Goal: Transaction & Acquisition: Purchase product/service

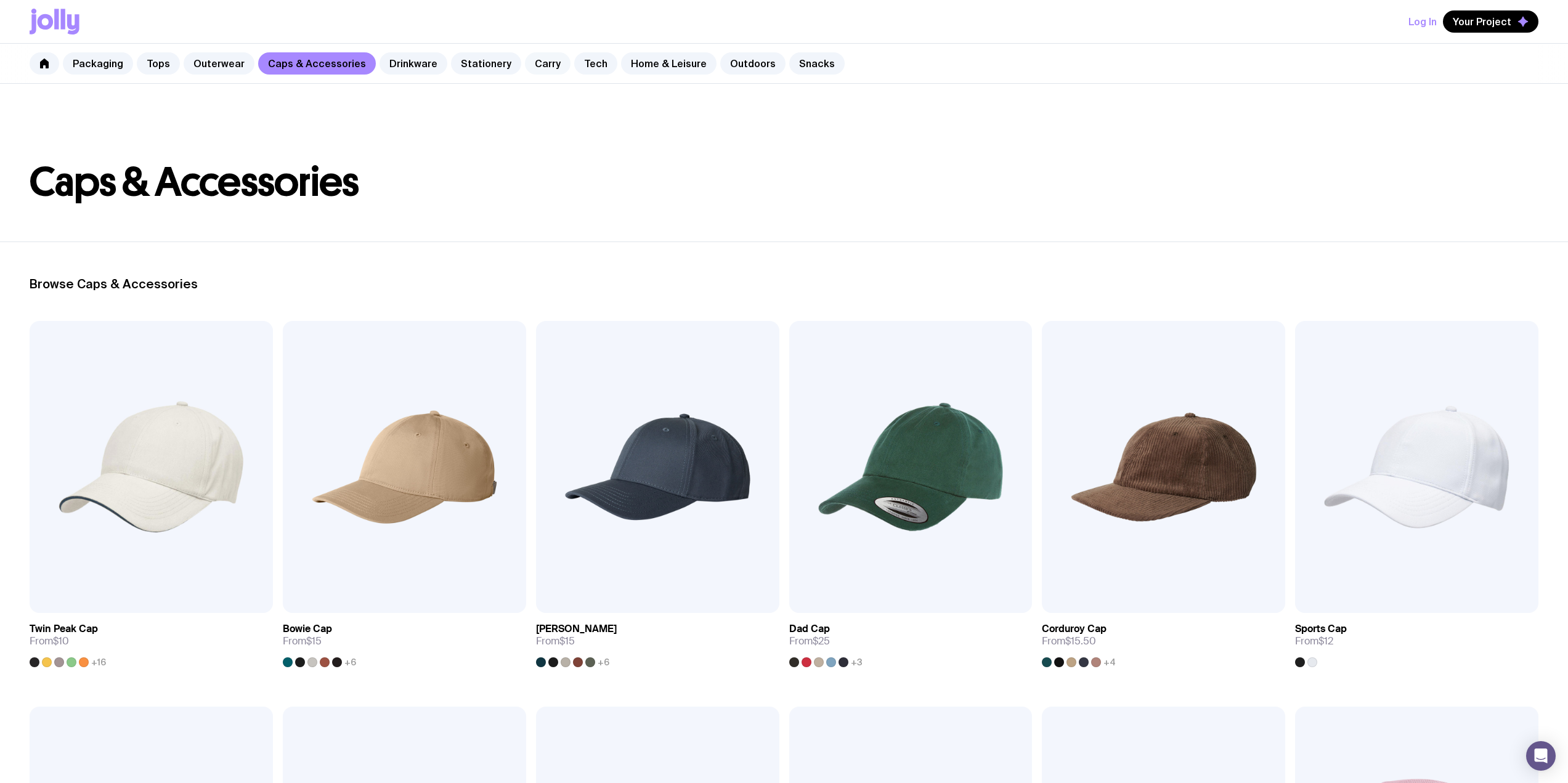
click at [525, 71] on link "Carry" at bounding box center [547, 63] width 46 height 22
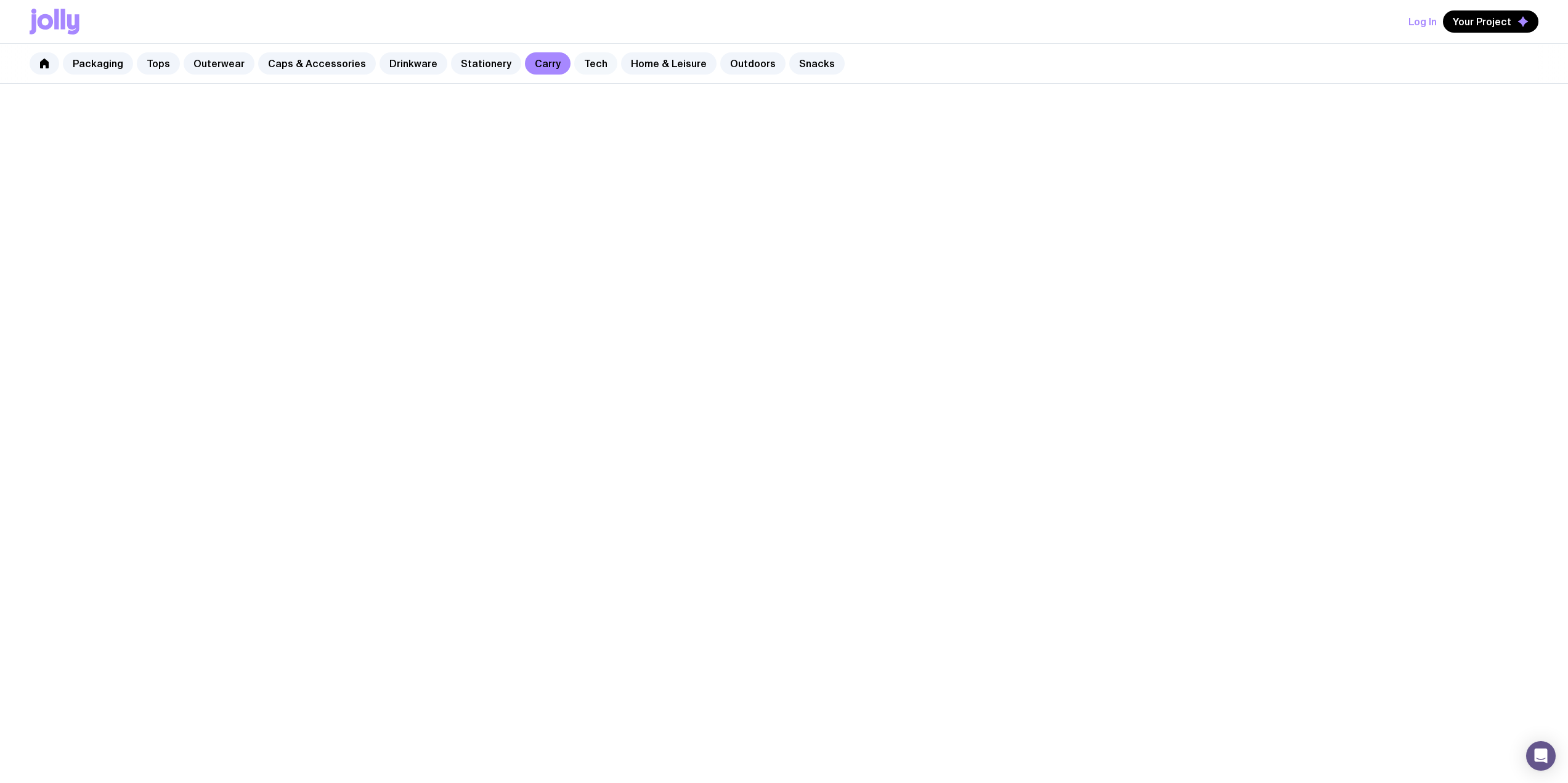
click at [574, 71] on link "Tech" at bounding box center [596, 63] width 43 height 22
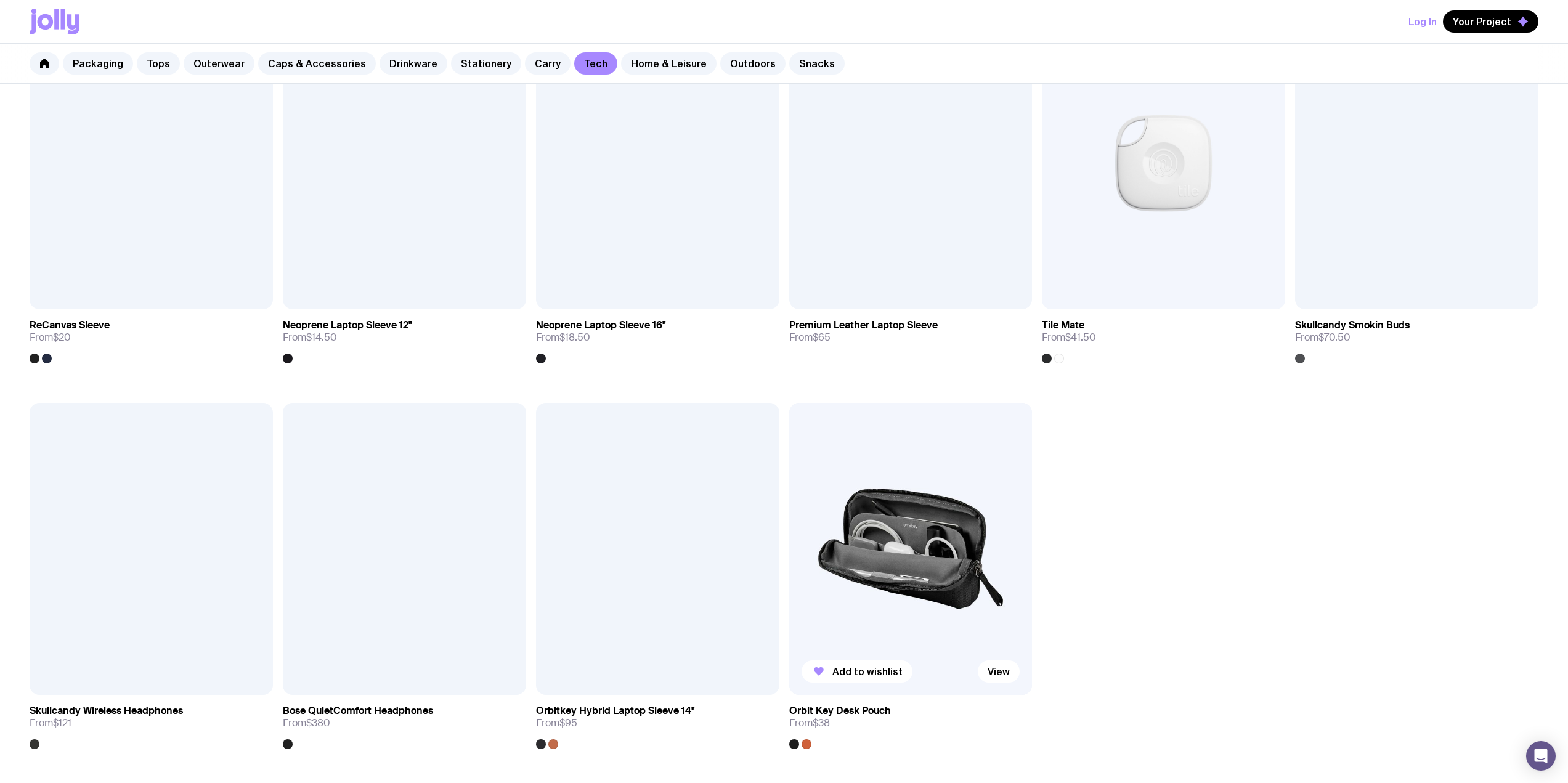
scroll to position [1478, 0]
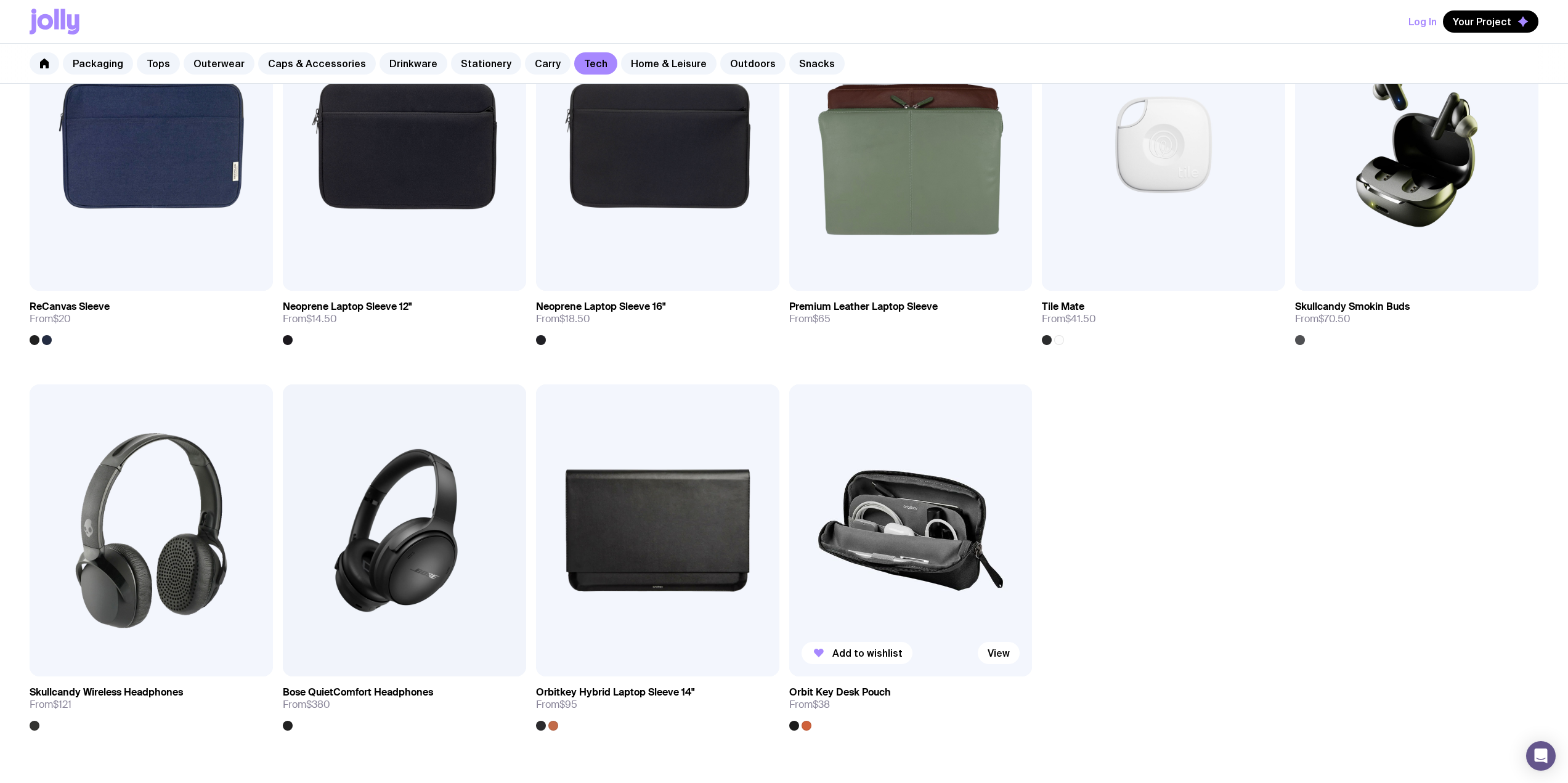
click at [886, 497] on img at bounding box center [911, 530] width 243 height 292
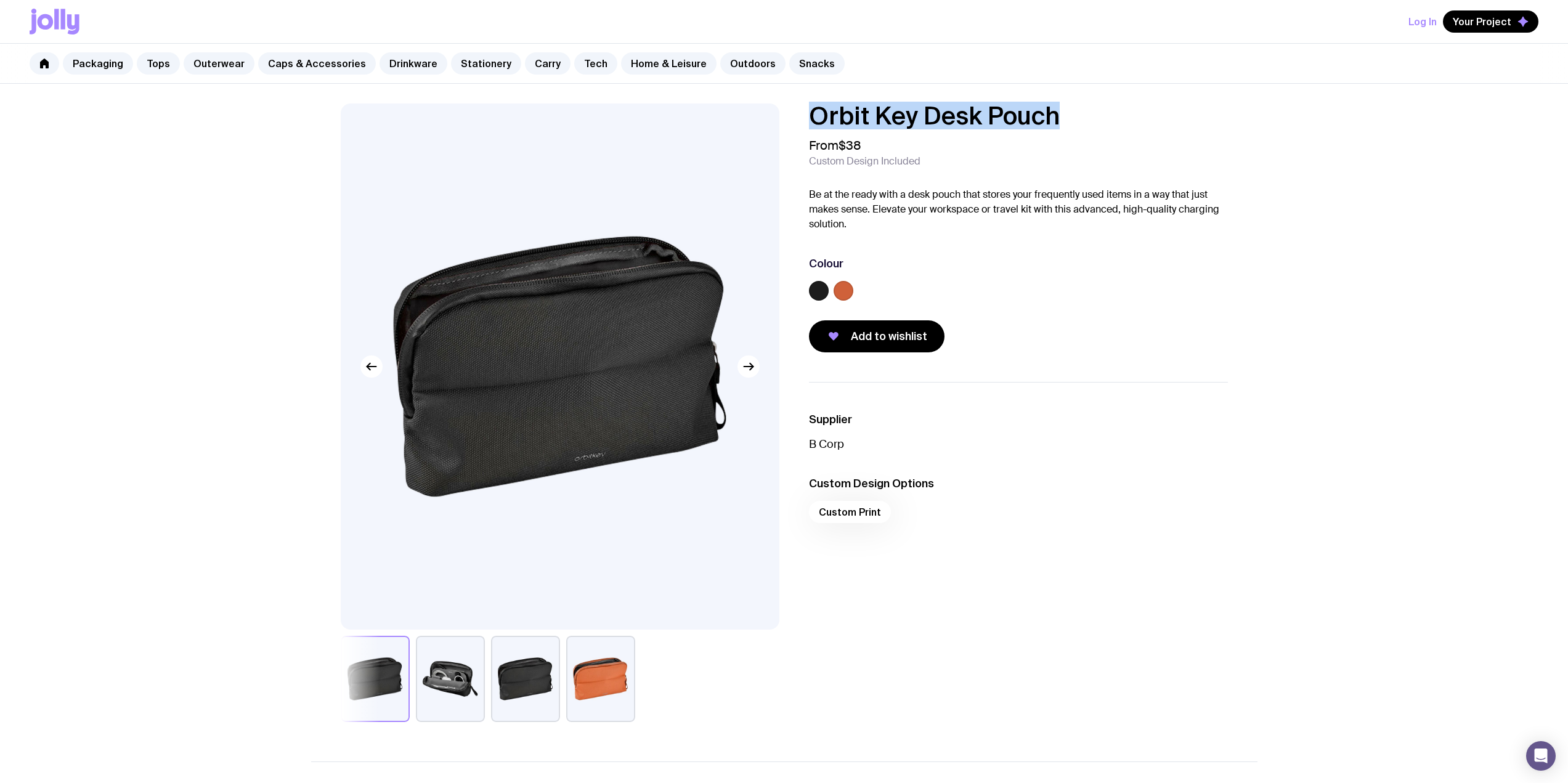
drag, startPoint x: 1062, startPoint y: 119, endPoint x: 812, endPoint y: 104, distance: 250.4
click at [812, 104] on h1 "Orbit Key Desk Pouch" at bounding box center [1018, 115] width 419 height 25
copy h1 "Orbit Key Desk Pouch"
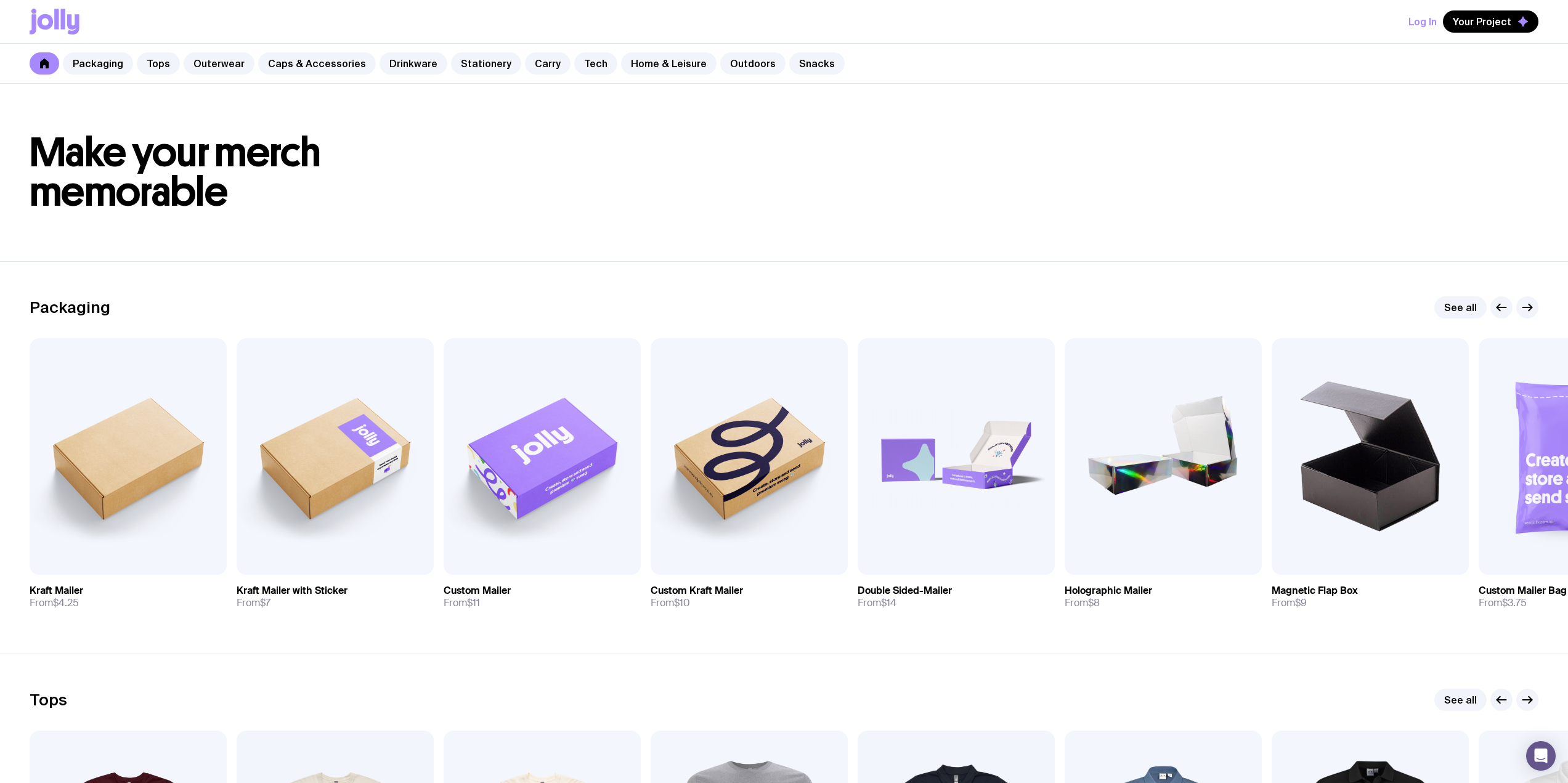
click at [322, 68] on link "Caps & Accessories" at bounding box center [317, 63] width 118 height 22
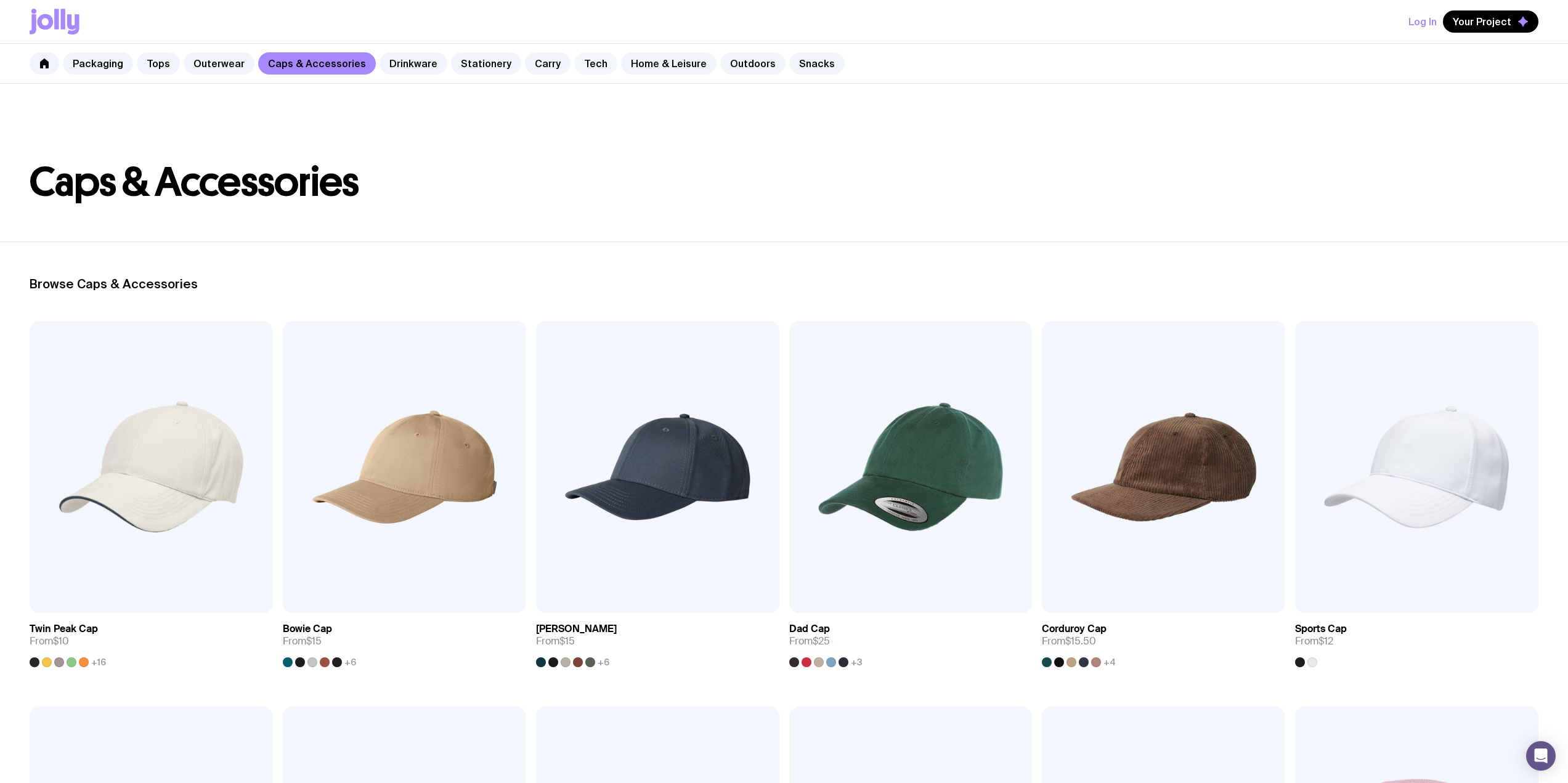
click at [574, 55] on link "Tech" at bounding box center [596, 63] width 43 height 22
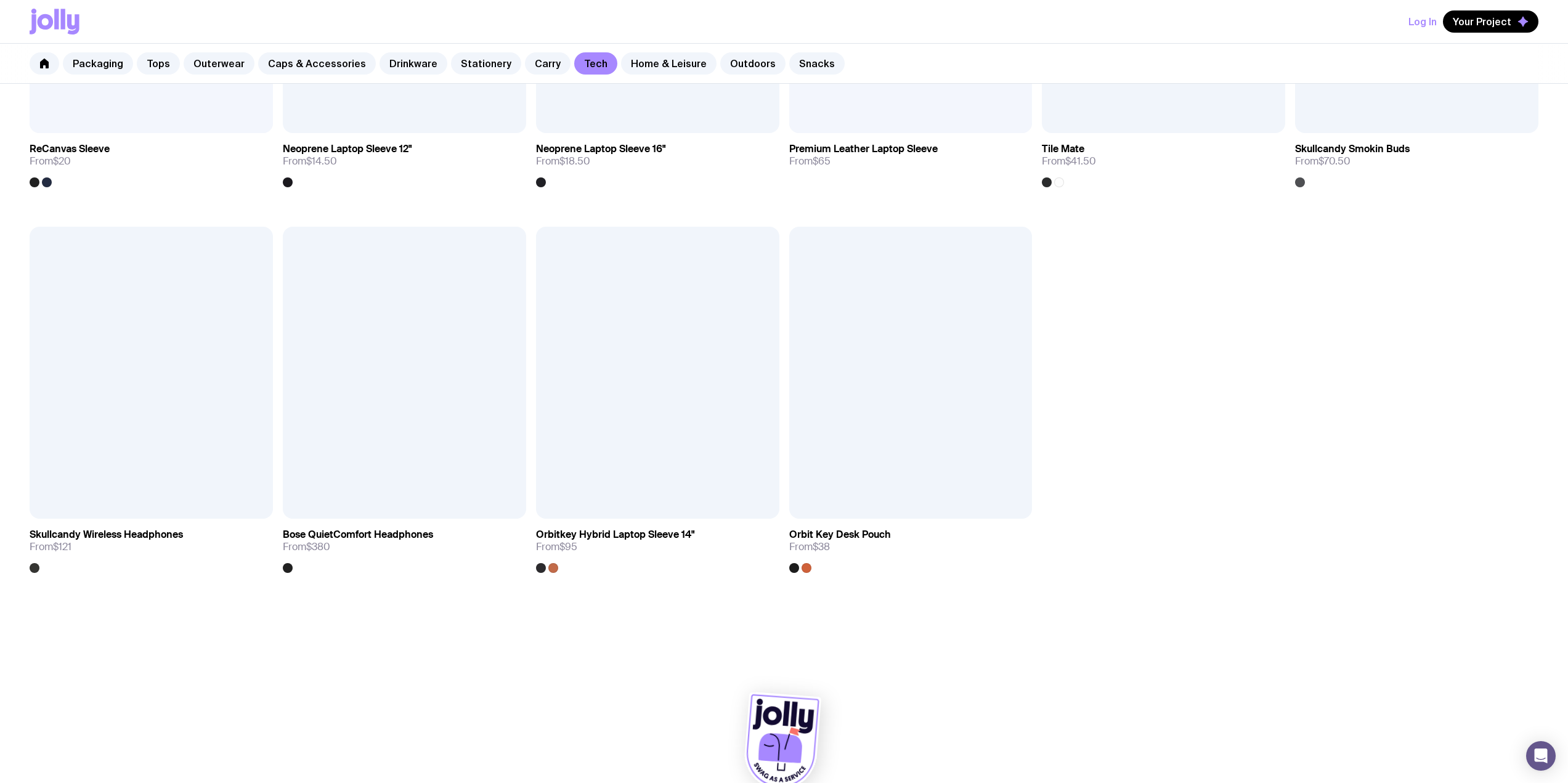
scroll to position [1636, 0]
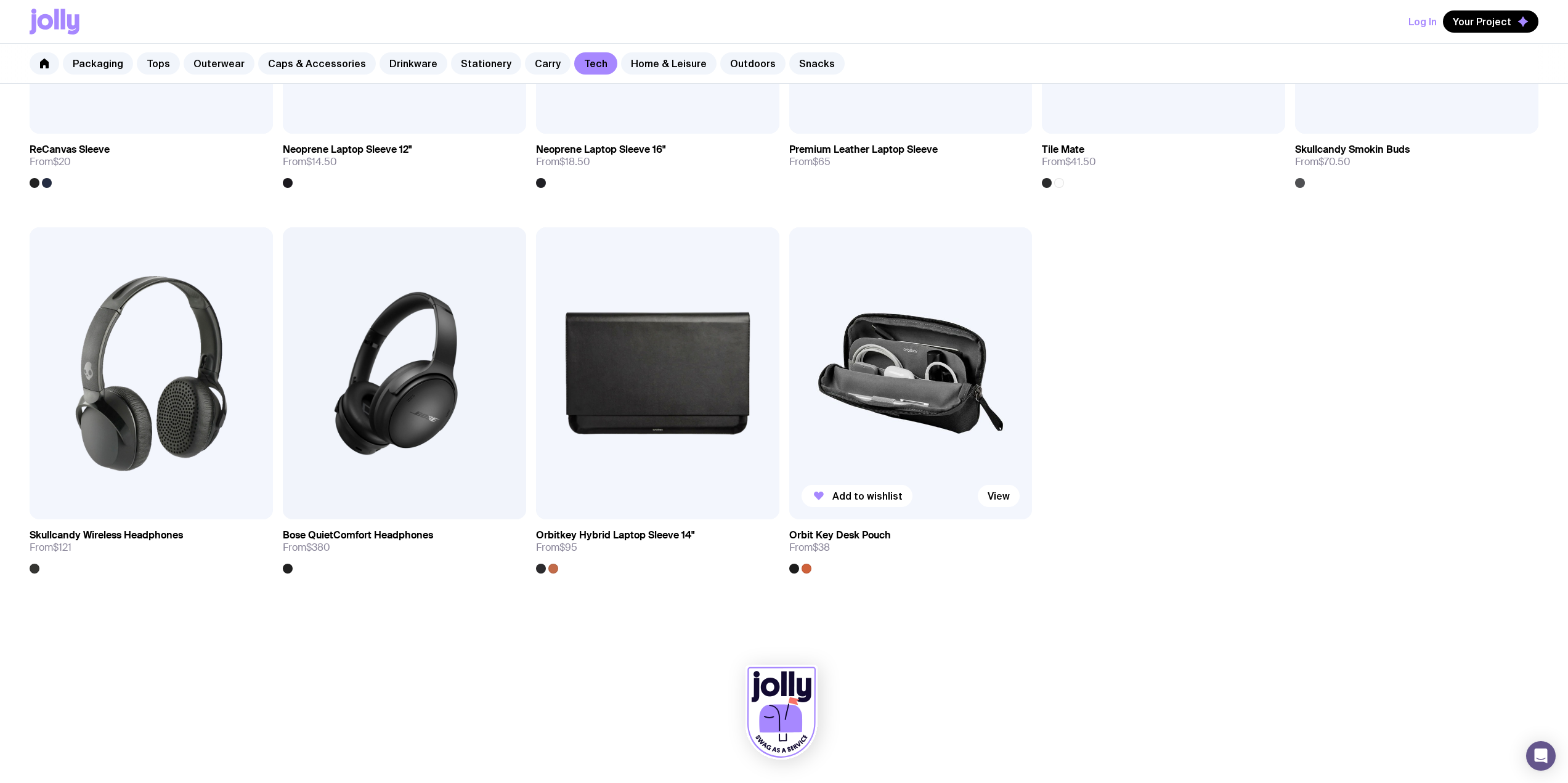
click at [862, 405] on img at bounding box center [911, 373] width 243 height 292
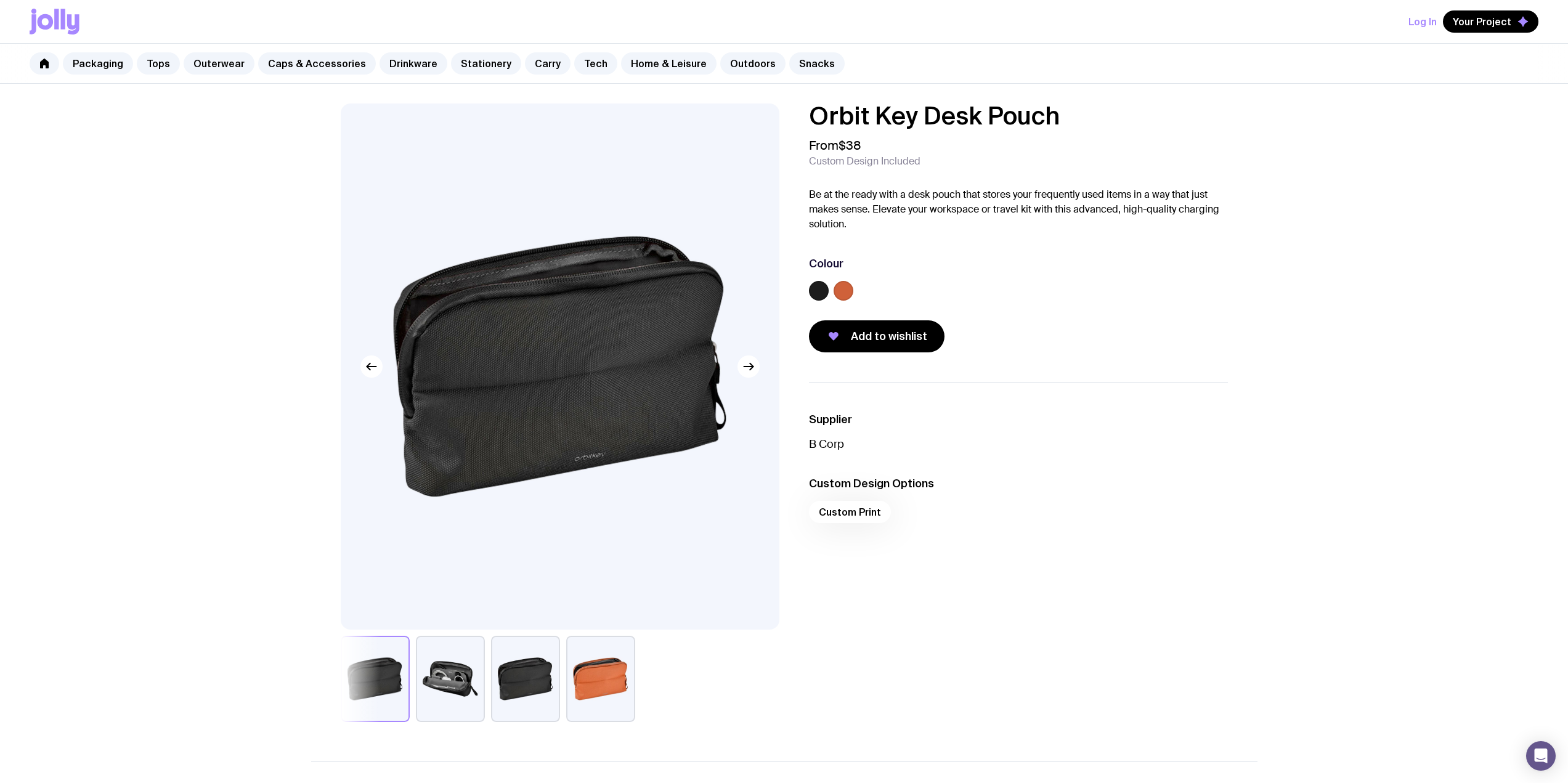
click at [454, 657] on button "button" at bounding box center [450, 679] width 69 height 86
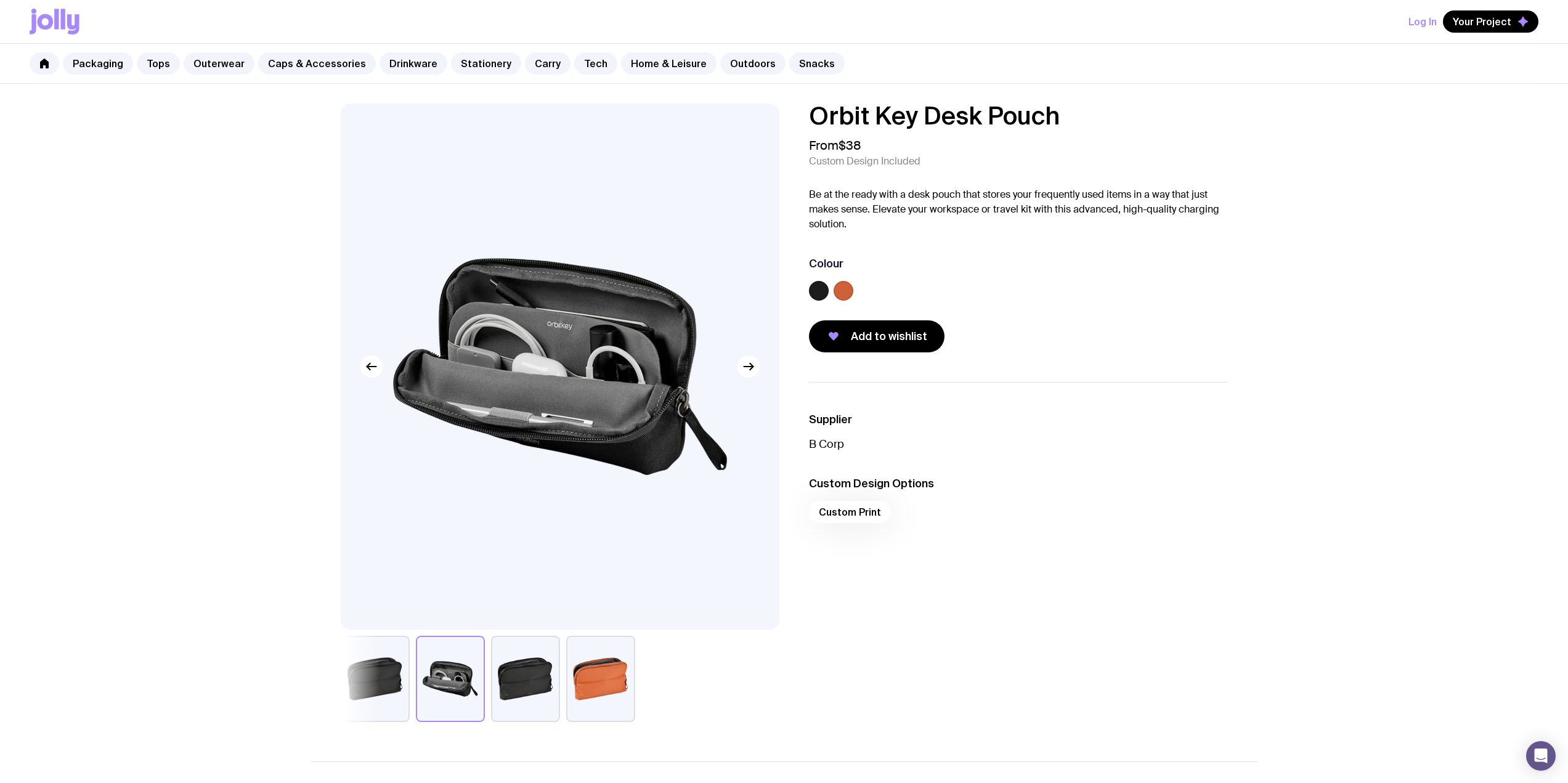
click at [548, 677] on button "button" at bounding box center [526, 679] width 69 height 86
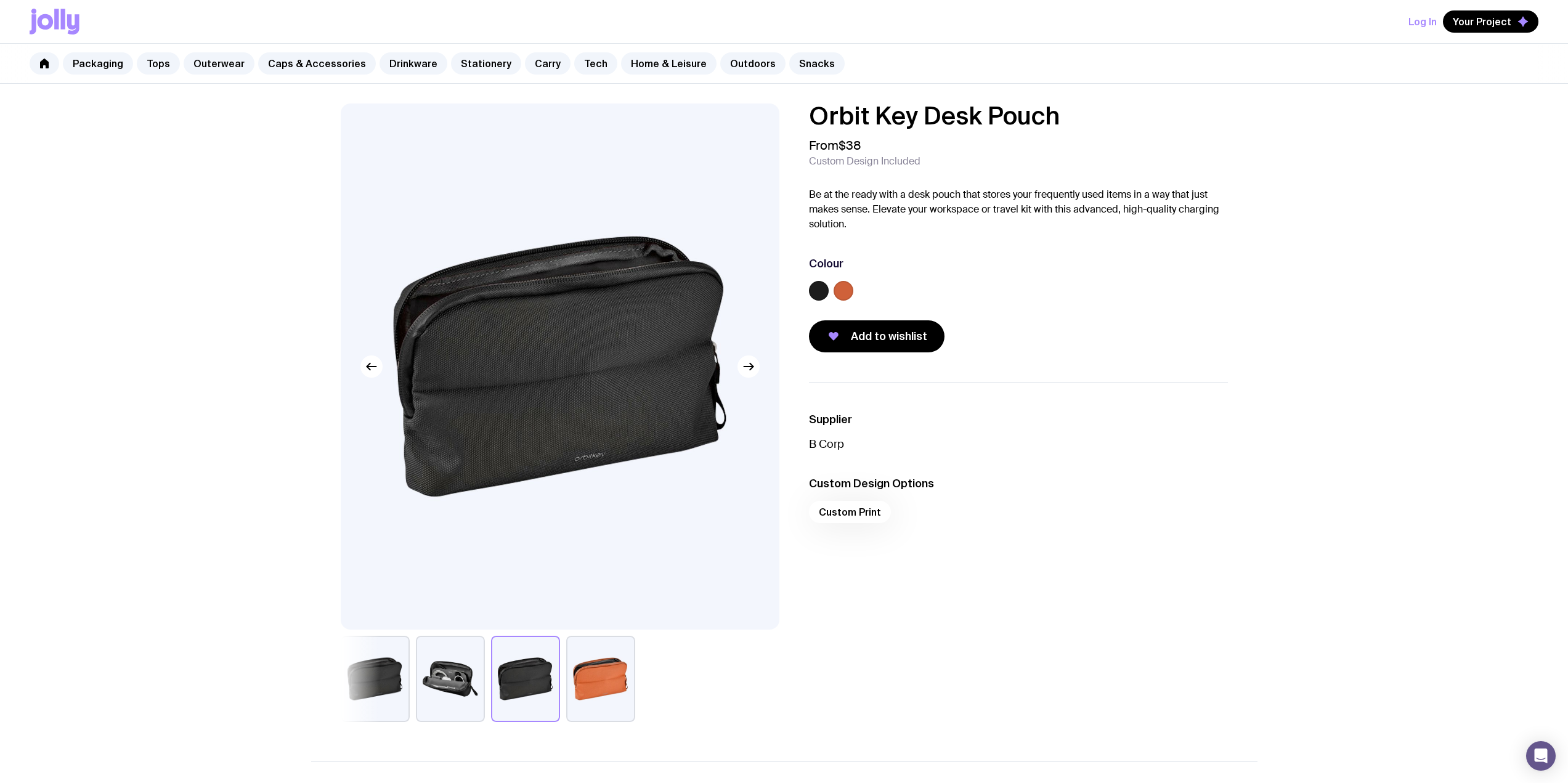
click at [350, 649] on button "button" at bounding box center [375, 679] width 69 height 86
click at [461, 664] on button "button" at bounding box center [450, 679] width 69 height 86
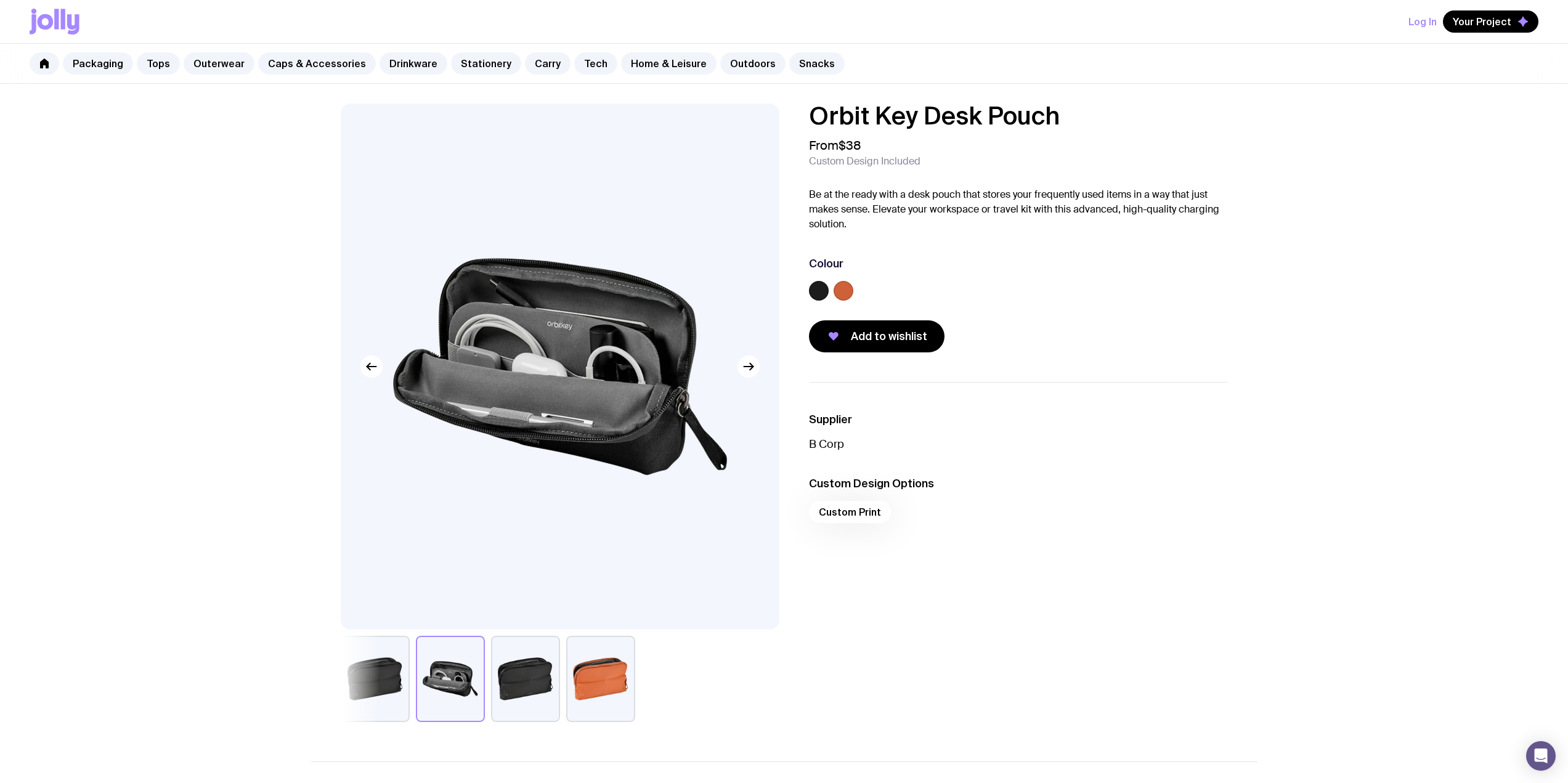
click at [523, 679] on button "button" at bounding box center [526, 679] width 69 height 86
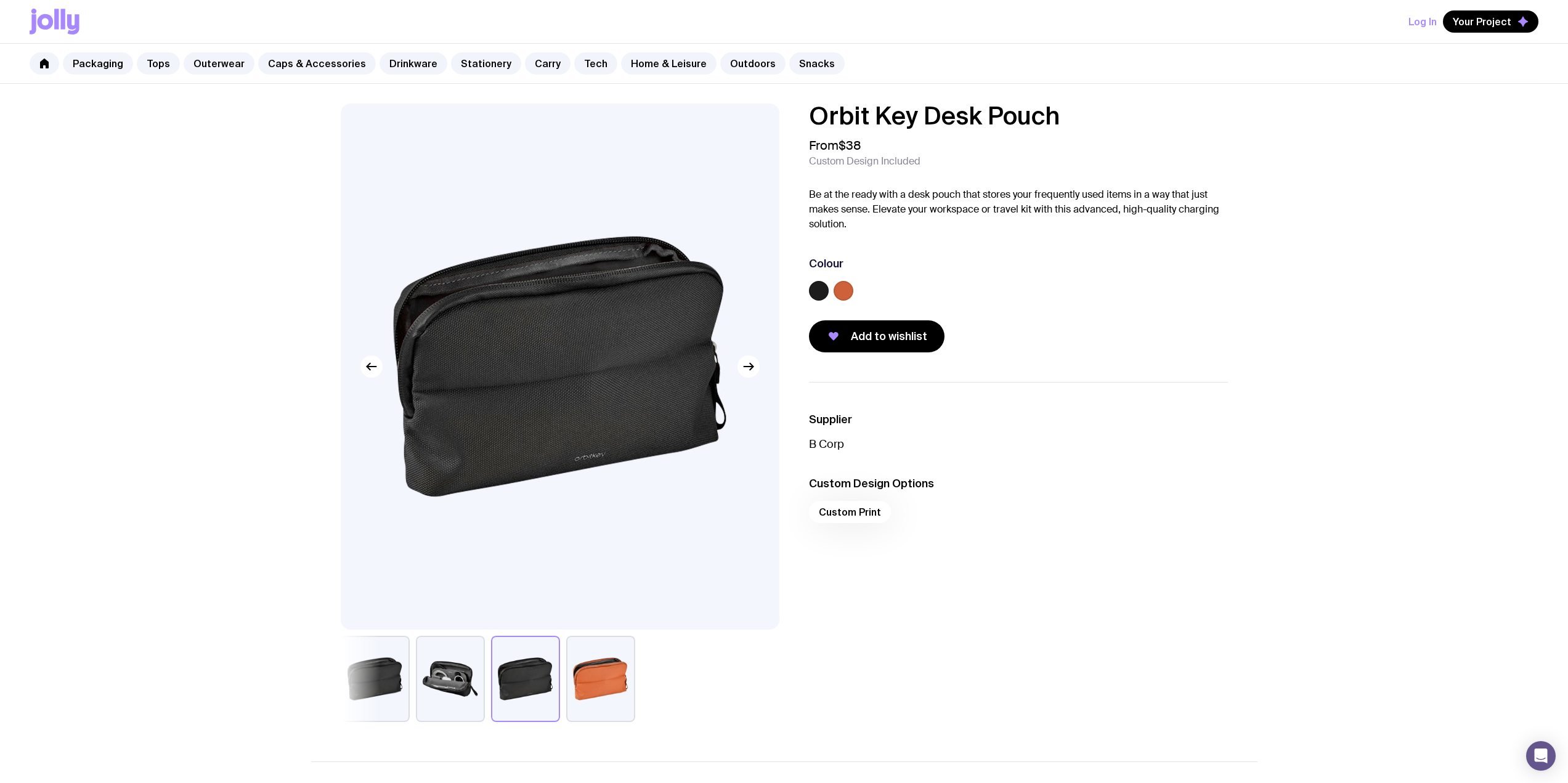
click at [458, 667] on button "button" at bounding box center [450, 679] width 69 height 86
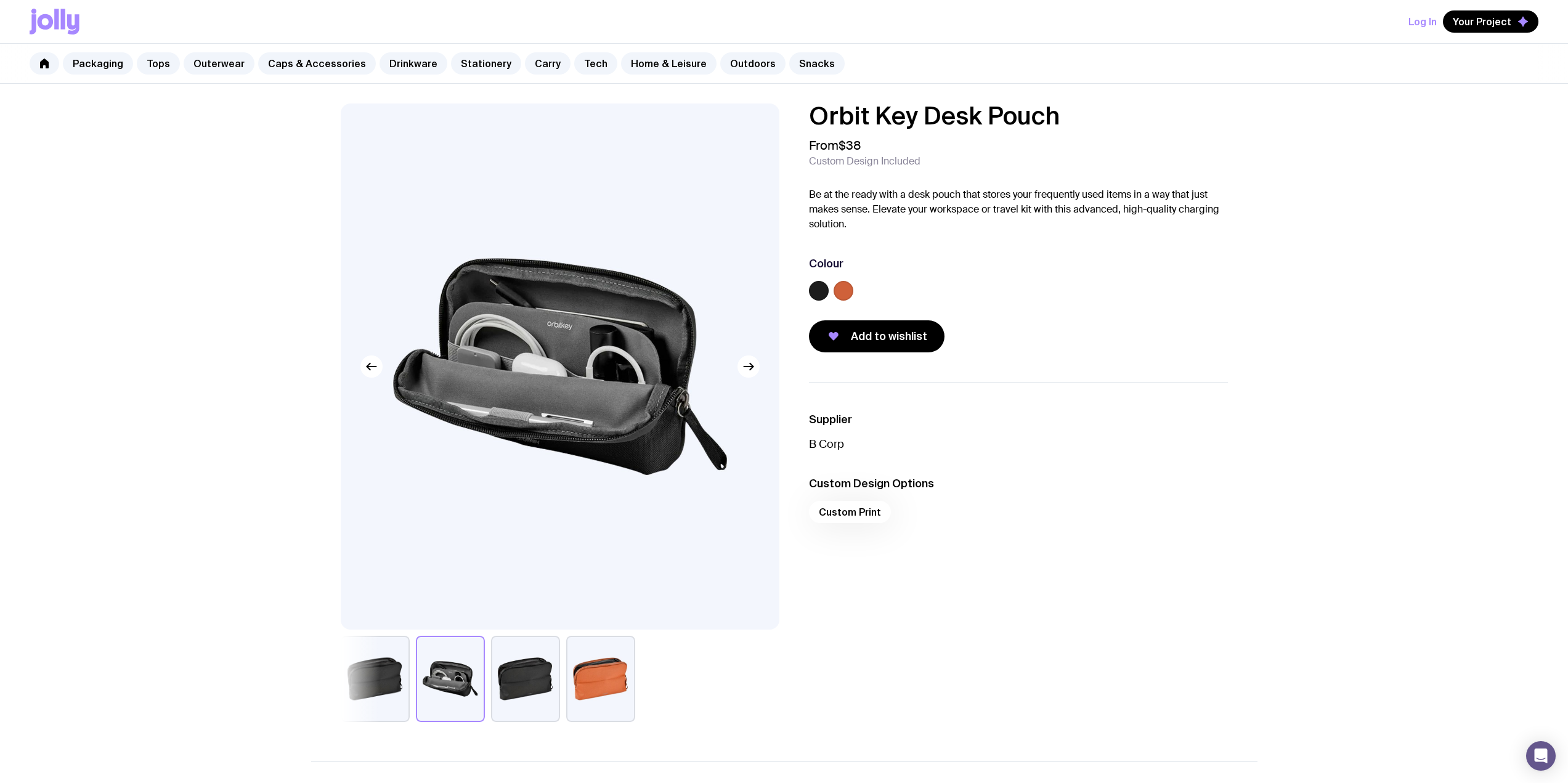
click at [532, 682] on button "button" at bounding box center [526, 679] width 69 height 86
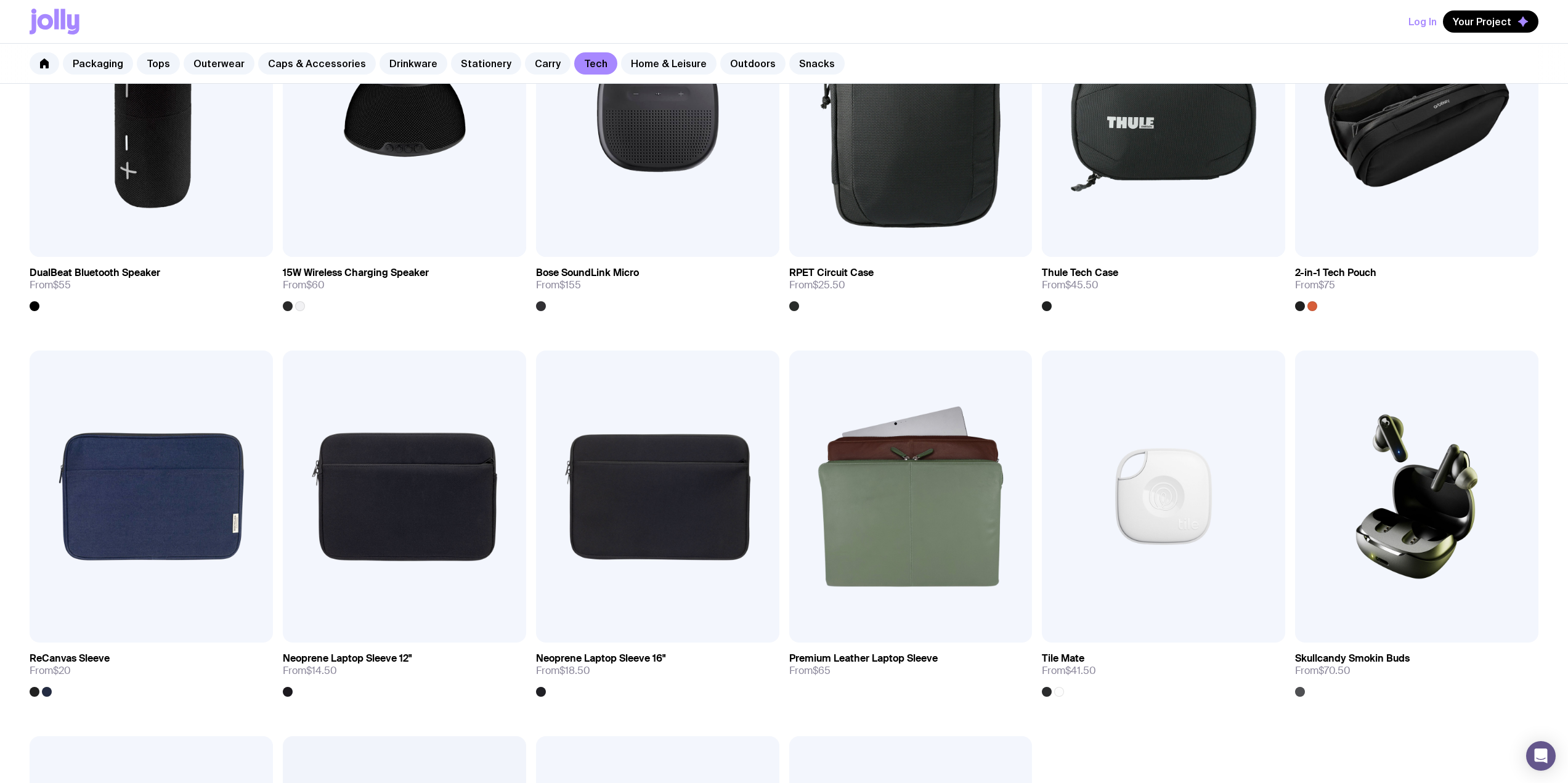
scroll to position [978, 0]
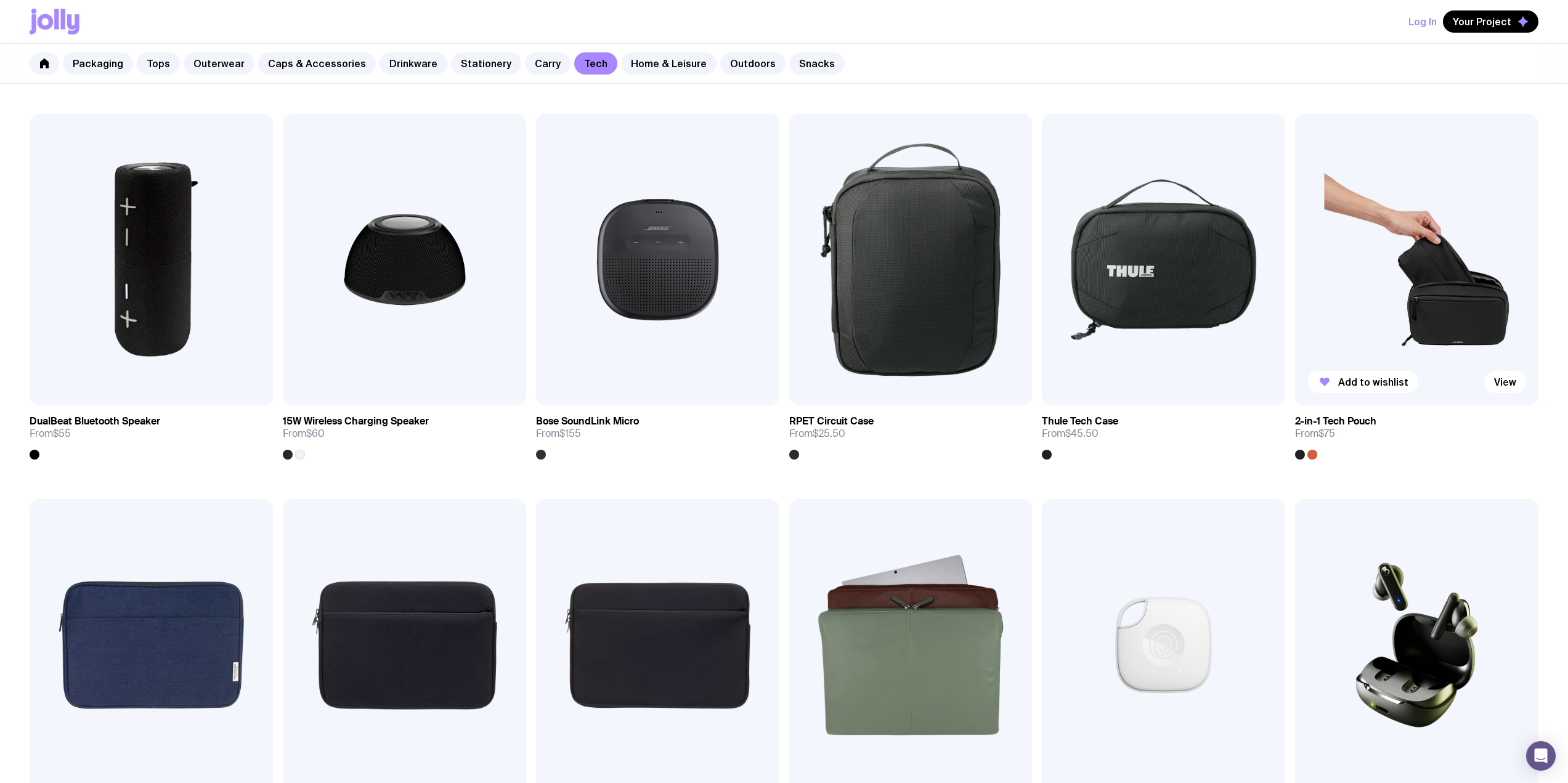
click at [1441, 254] on img at bounding box center [1417, 259] width 243 height 292
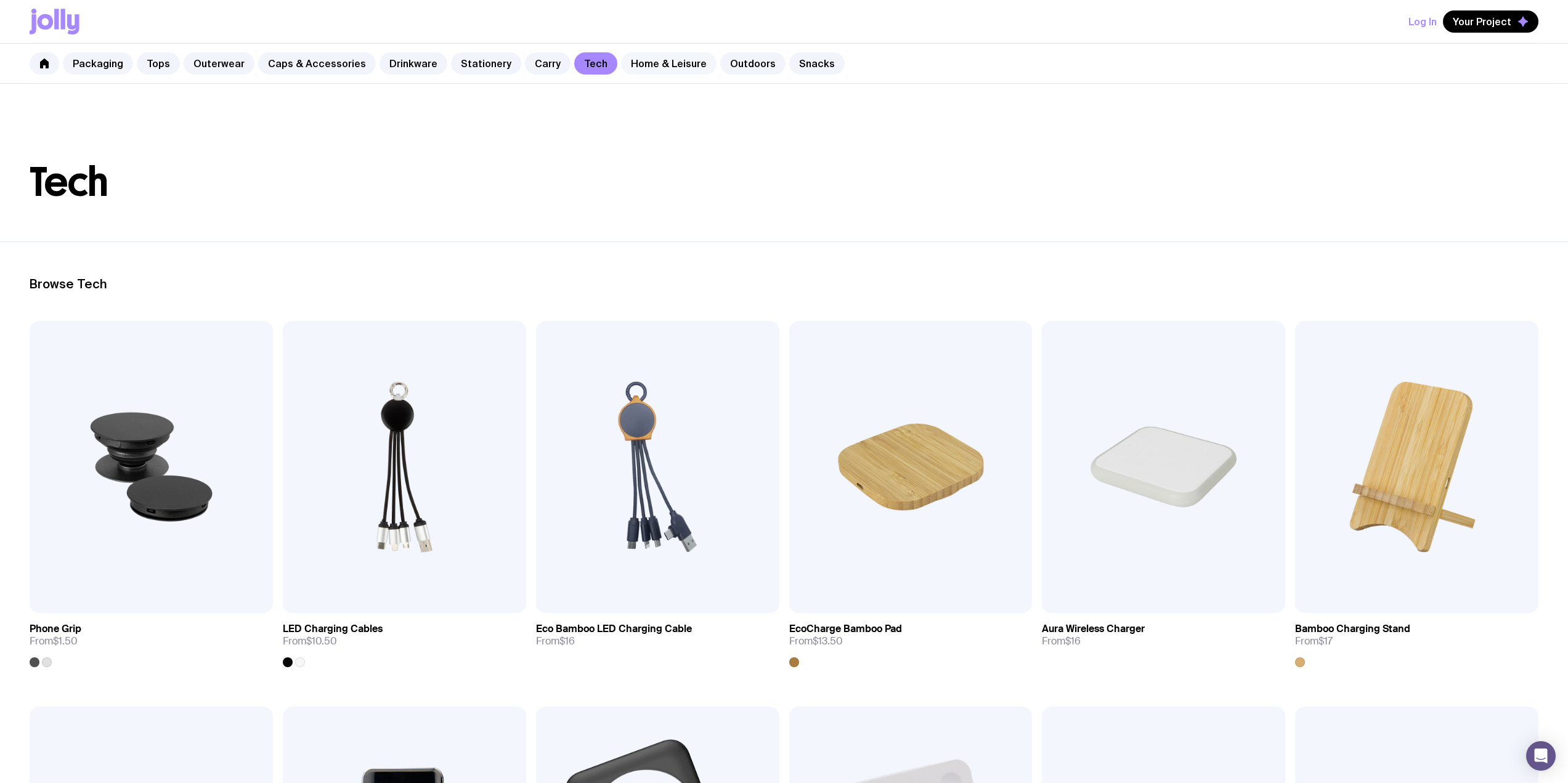
click at [625, 62] on link "Home & Leisure" at bounding box center [668, 63] width 95 height 22
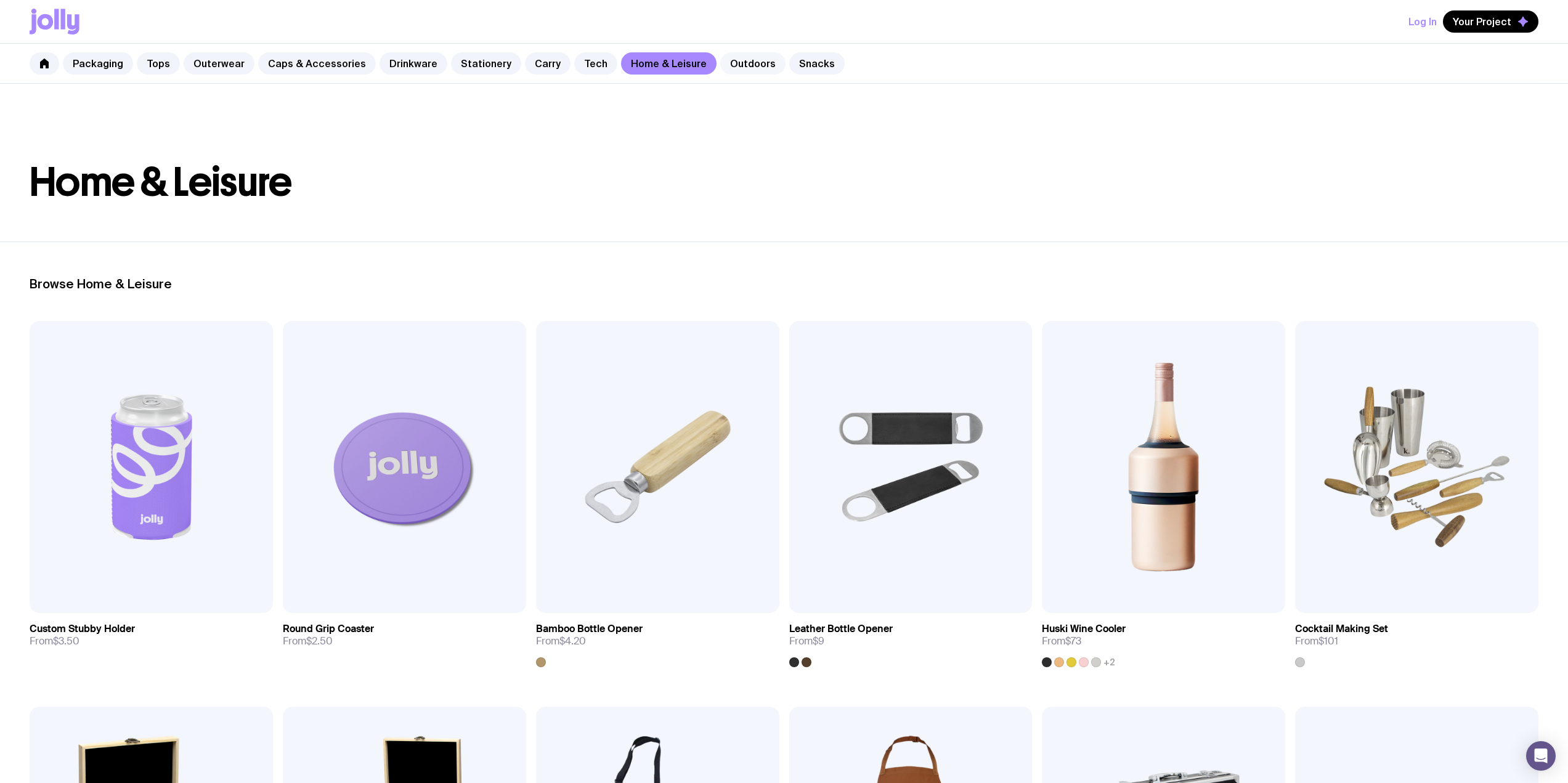
click at [725, 70] on link "Outdoors" at bounding box center [753, 63] width 66 height 22
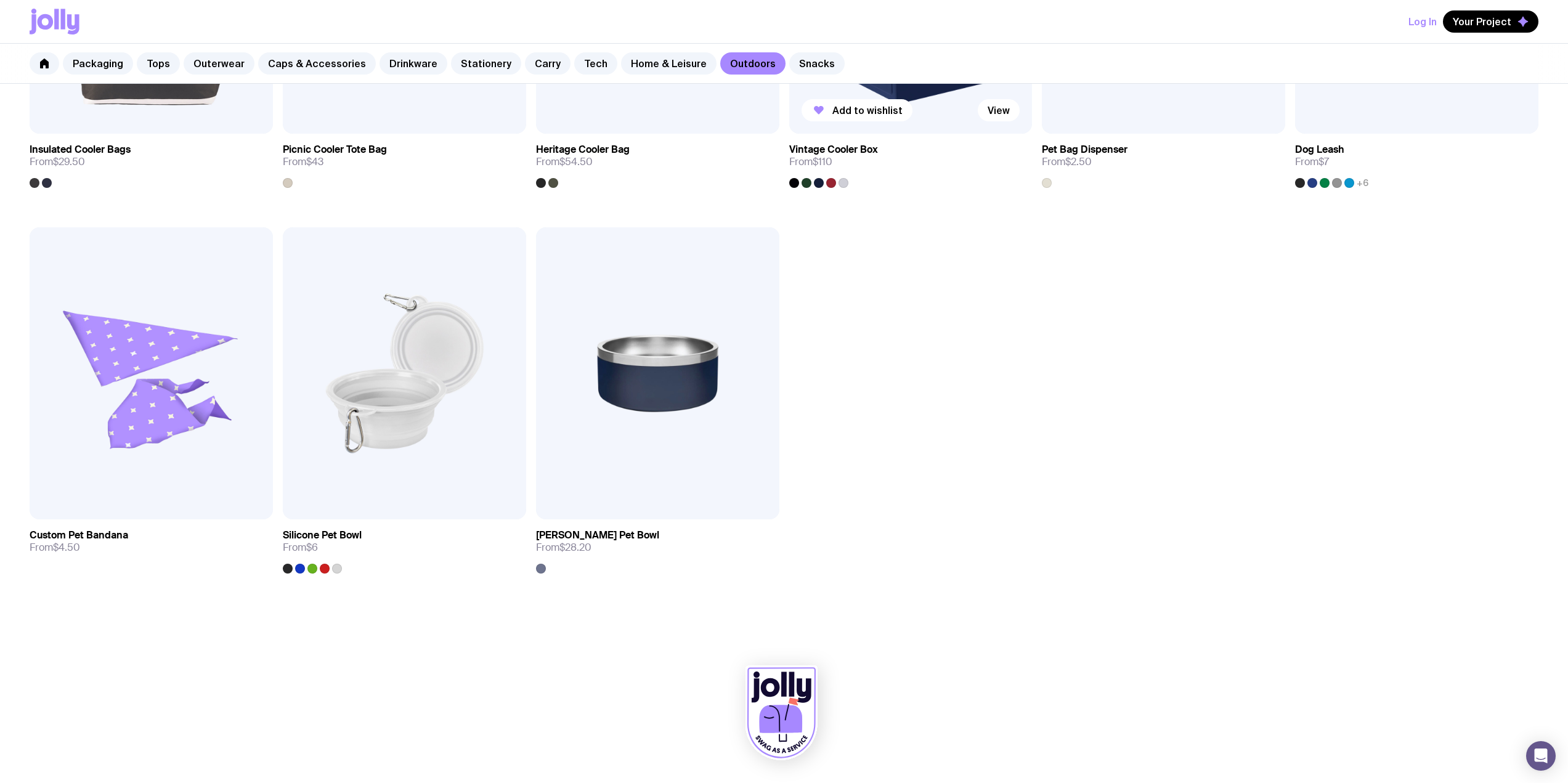
scroll to position [1085, 0]
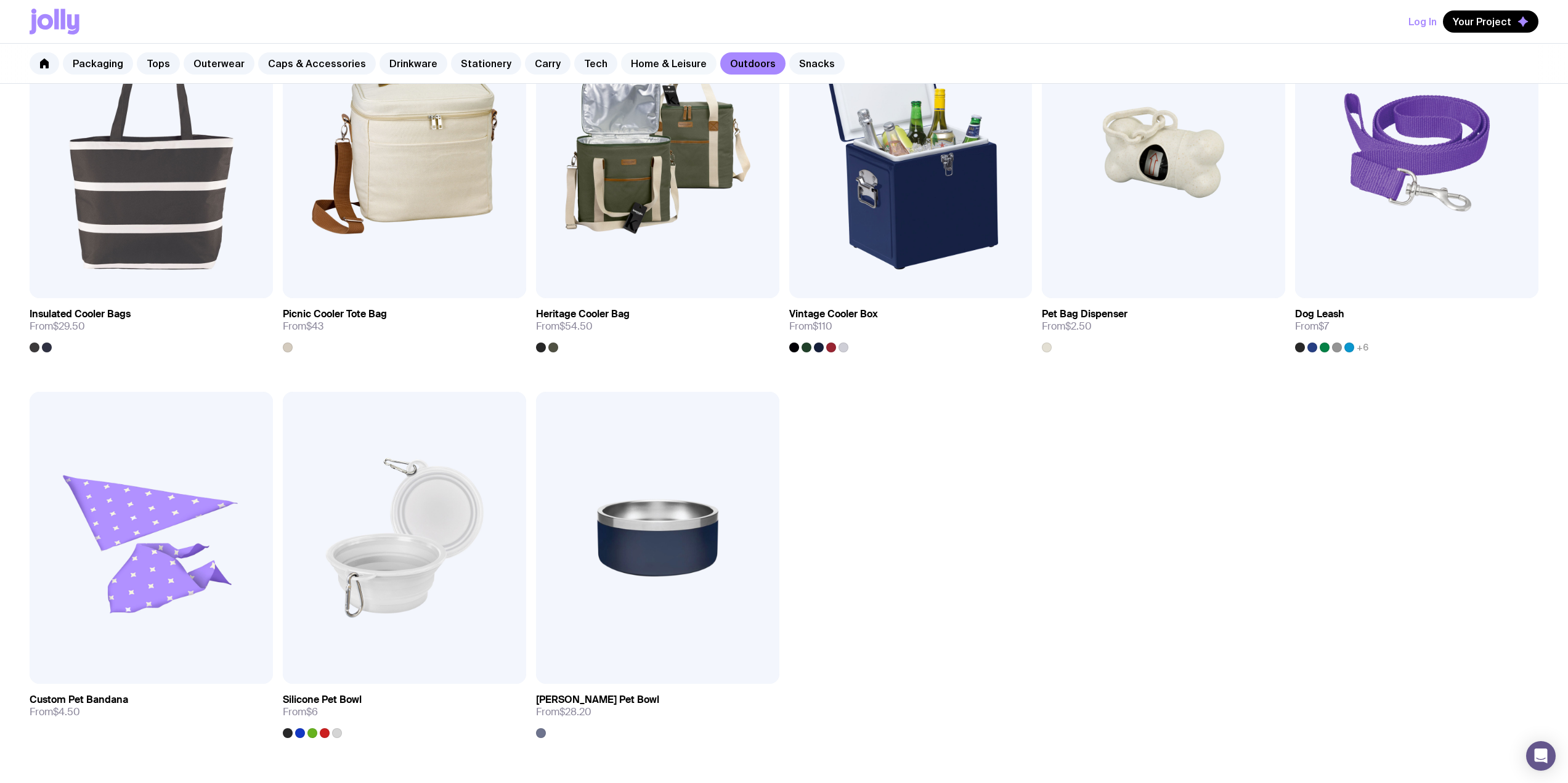
click at [662, 58] on link "Home & Leisure" at bounding box center [668, 63] width 95 height 22
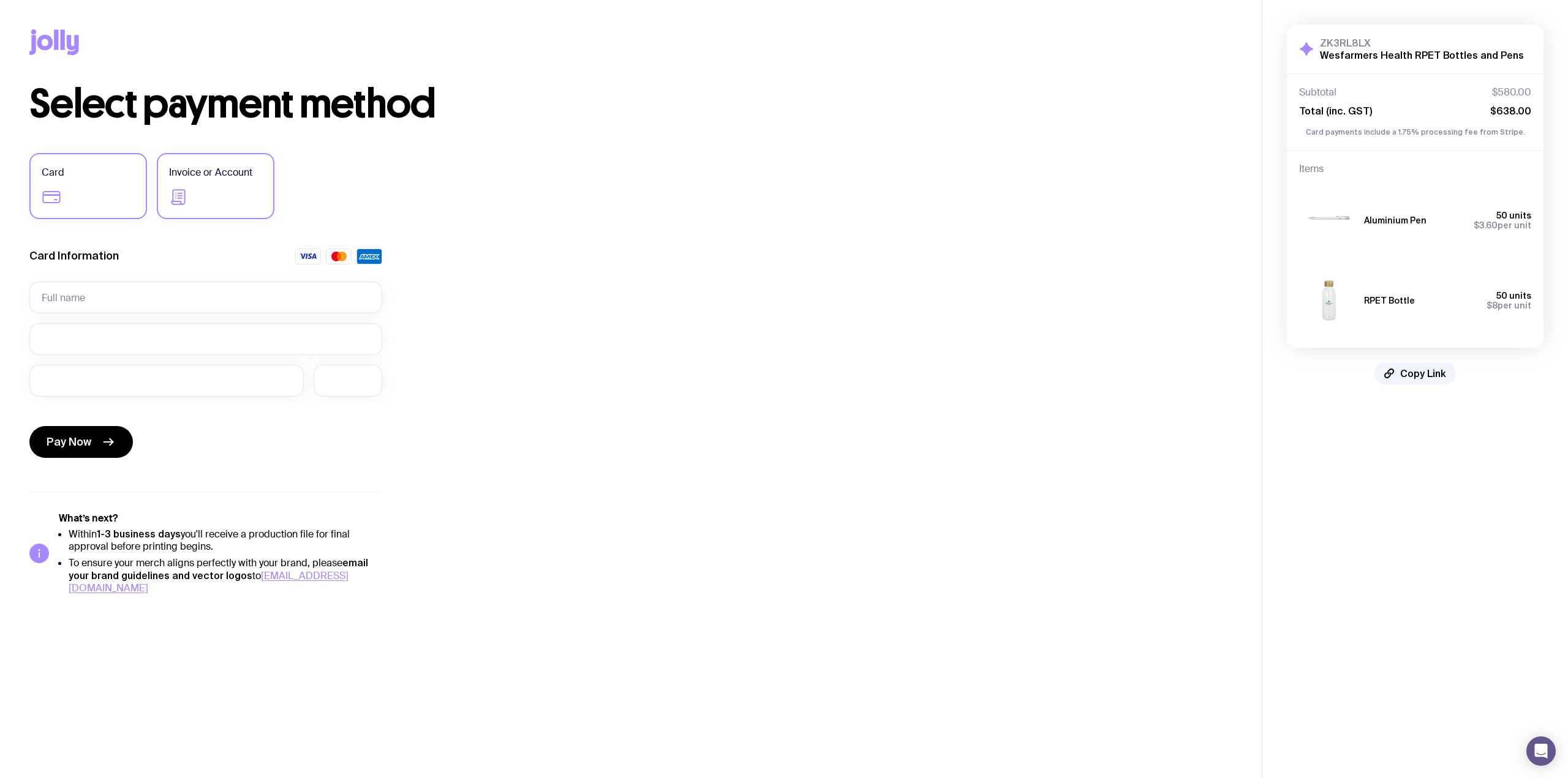
click at [196, 180] on span "Invoice or Account" at bounding box center [211, 172] width 83 height 14
click at [0, 0] on input "Invoice or Account" at bounding box center [0, 0] width 0 height 0
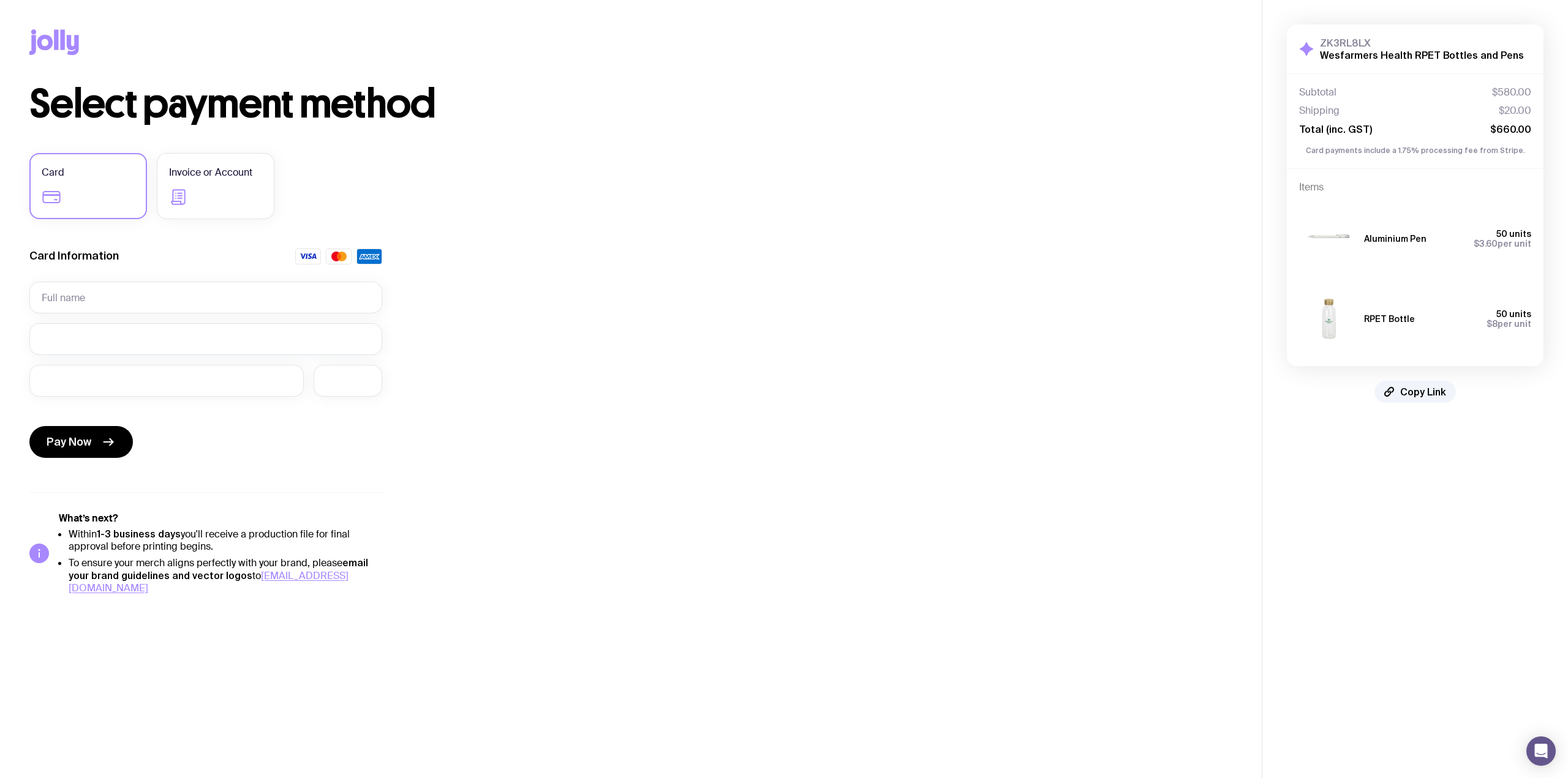
click at [203, 148] on div "Select payment method Card Invoice or Account Card Information Pay Now What’s n…" at bounding box center [631, 339] width 1203 height 510
click at [205, 182] on label "Invoice or Account" at bounding box center [215, 186] width 118 height 66
click at [0, 0] on input "Invoice or Account" at bounding box center [0, 0] width 0 height 0
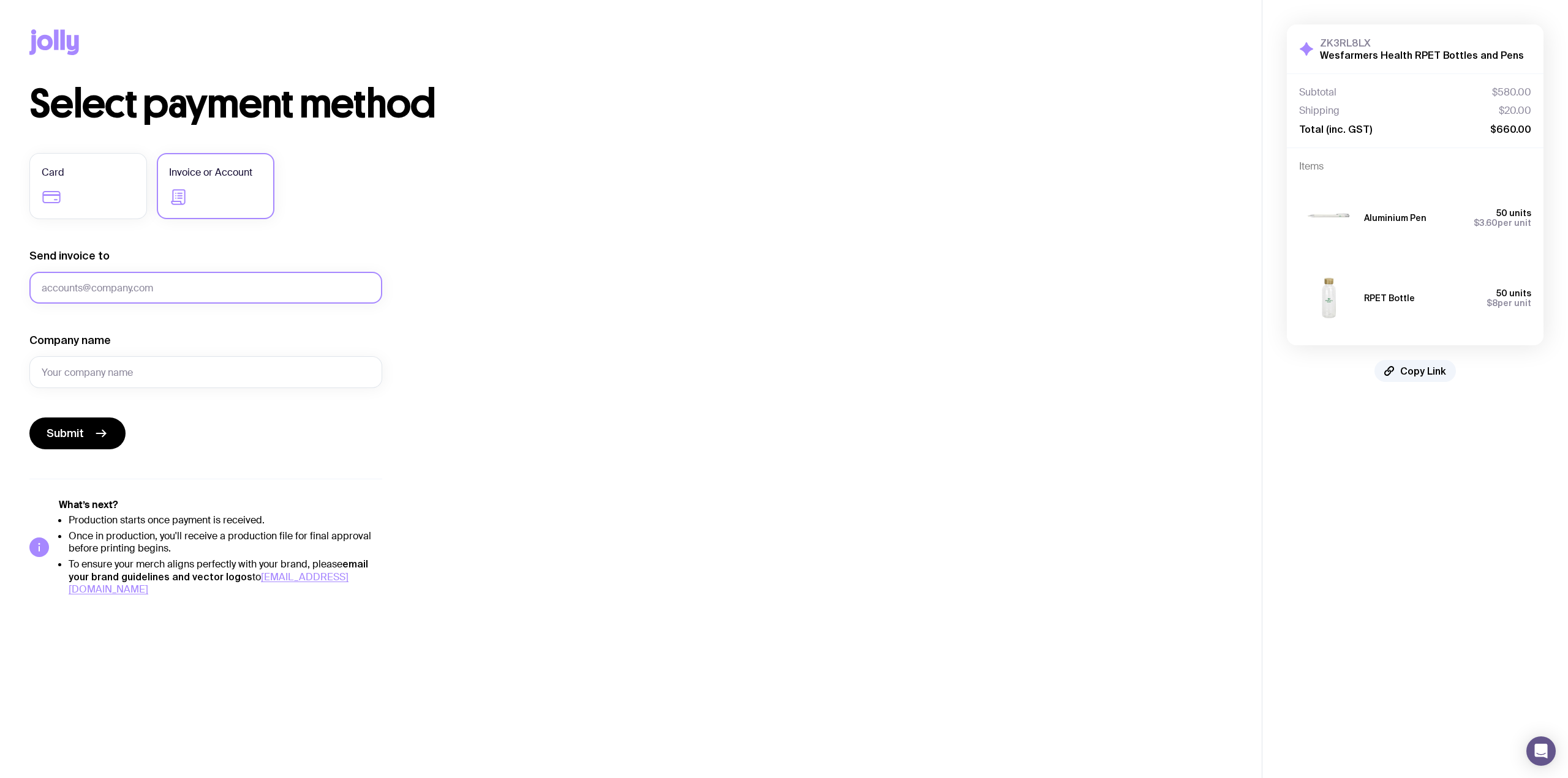
click at [143, 286] on input "Send invoice to" at bounding box center [206, 288] width 353 height 32
click at [255, 291] on input "Send invoice to" at bounding box center [206, 288] width 353 height 32
type input "[EMAIL_ADDRESS][DOMAIN_NAME]"
click at [211, 377] on input "Company name" at bounding box center [206, 372] width 353 height 32
type input "Wesfarmers Health"
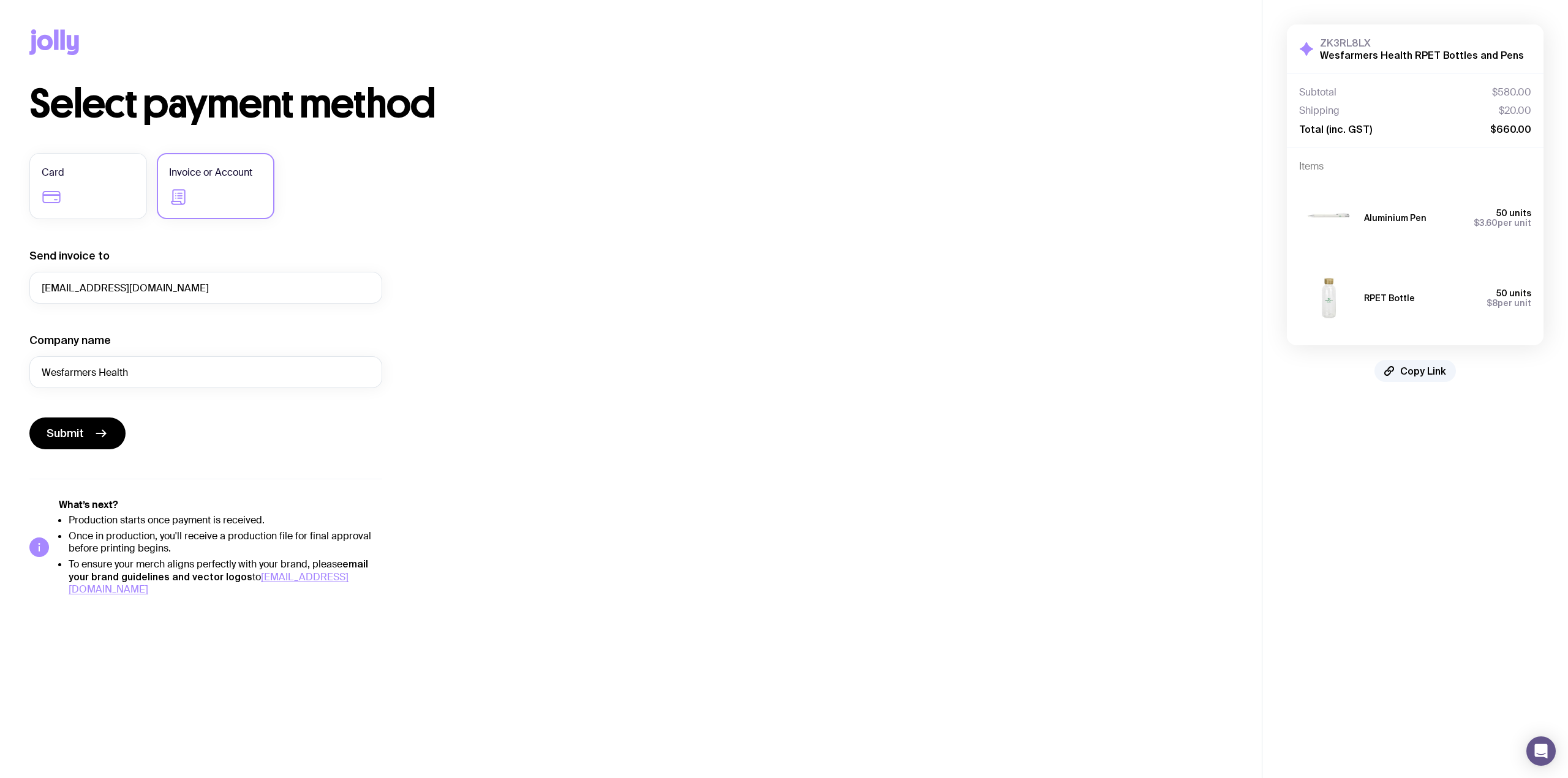
click at [780, 309] on div "Select payment method Card Invoice or Account Send invoice to [EMAIL_ADDRESS][D…" at bounding box center [631, 339] width 1203 height 511
click at [83, 428] on button "Submit" at bounding box center [77, 433] width 96 height 32
